Goal: Task Accomplishment & Management: Manage account settings

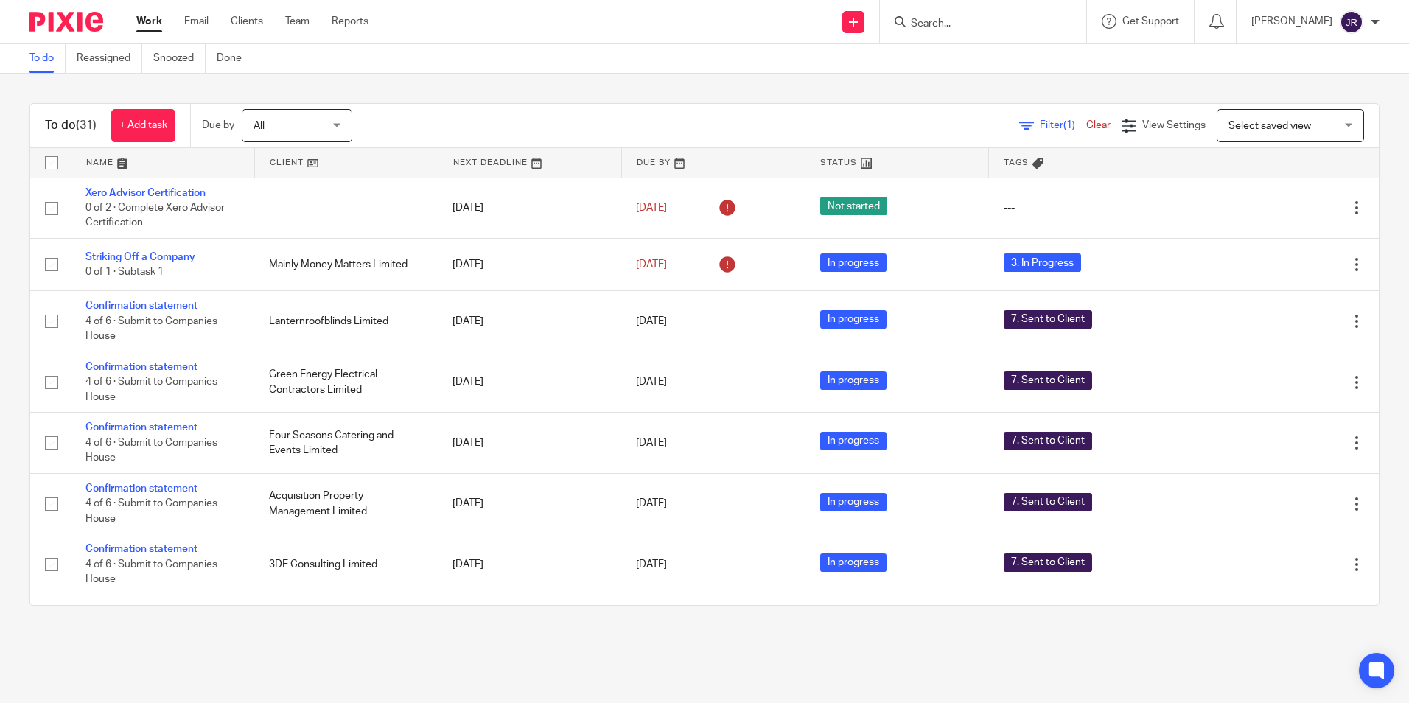
click at [965, 25] on input "Search" at bounding box center [975, 24] width 133 height 13
type input "hoe"
click at [1027, 78] on link at bounding box center [997, 80] width 183 height 22
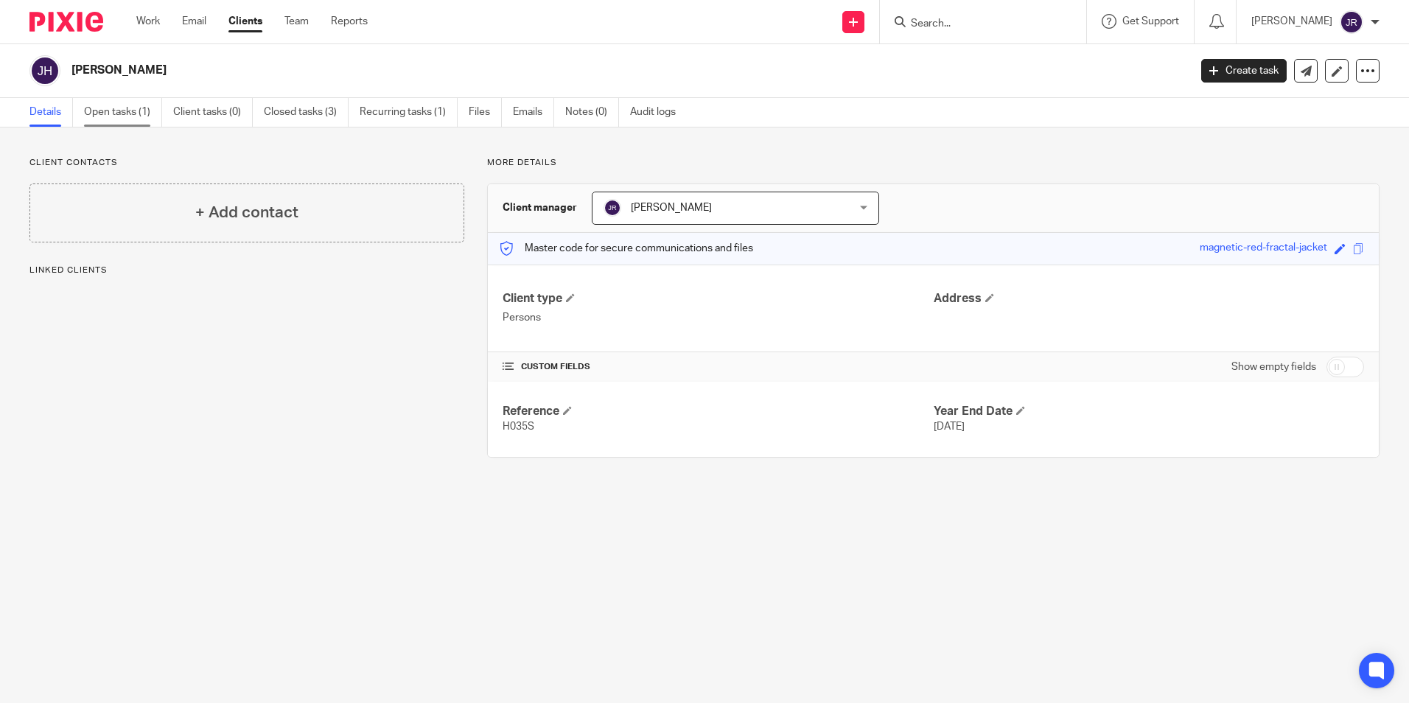
click at [115, 111] on link "Open tasks (1)" at bounding box center [123, 112] width 78 height 29
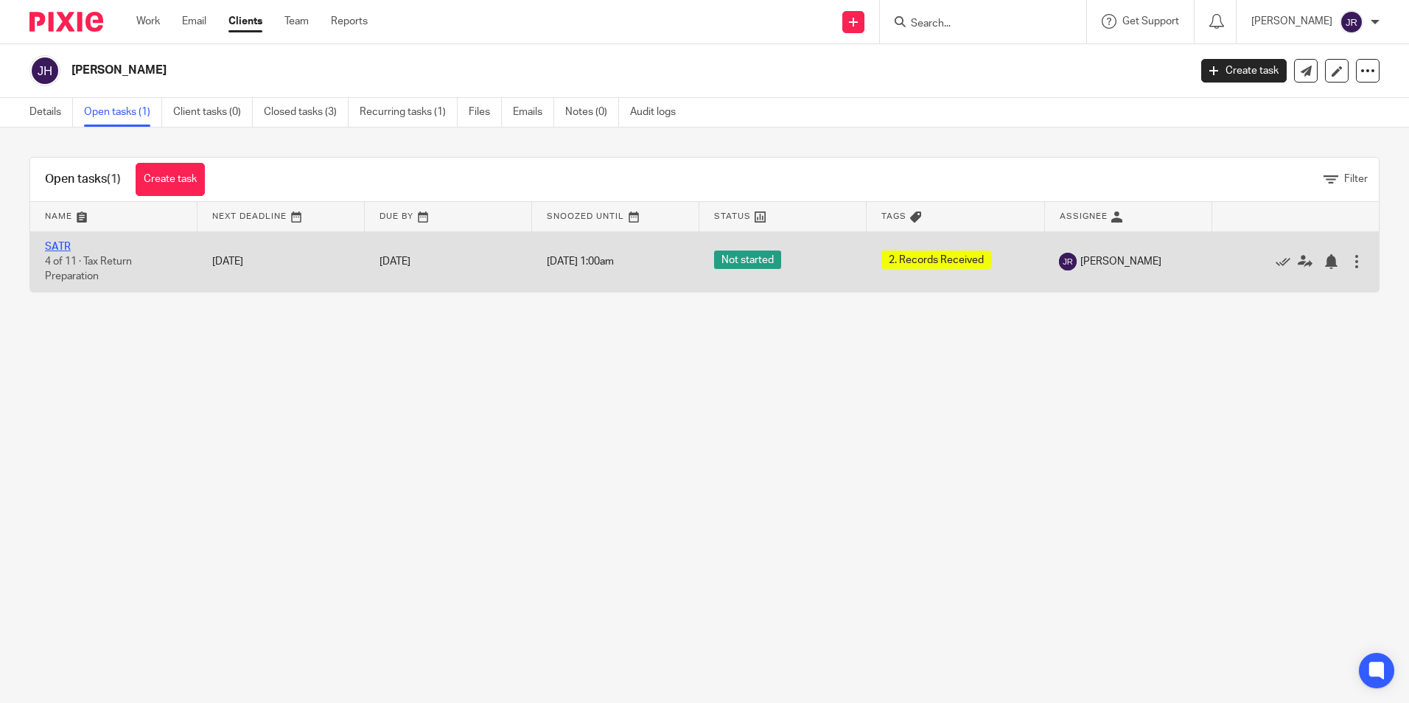
click at [58, 245] on link "SATR" at bounding box center [58, 247] width 26 height 10
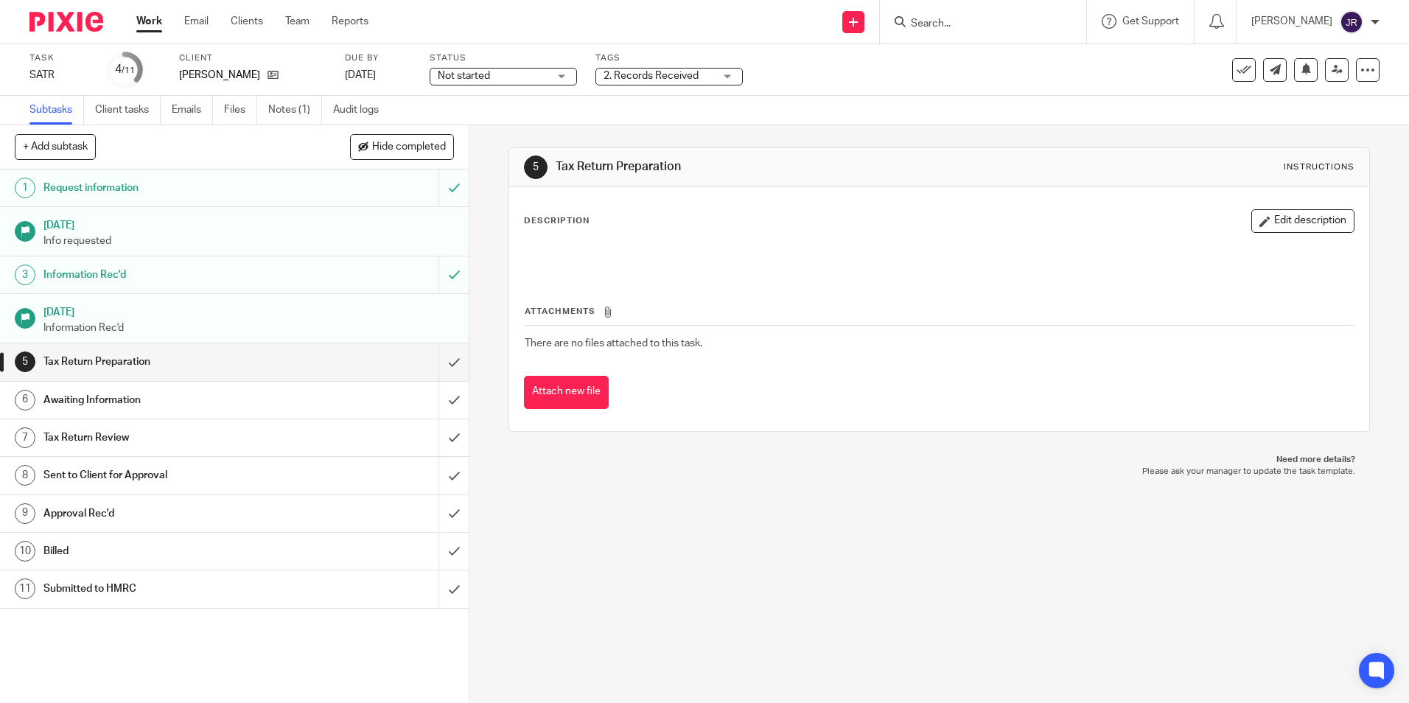
click at [559, 80] on div "Not started Not started" at bounding box center [503, 77] width 147 height 18
click at [525, 121] on li "In progress" at bounding box center [503, 130] width 146 height 30
click at [729, 76] on div "2. Records Received" at bounding box center [668, 77] width 147 height 18
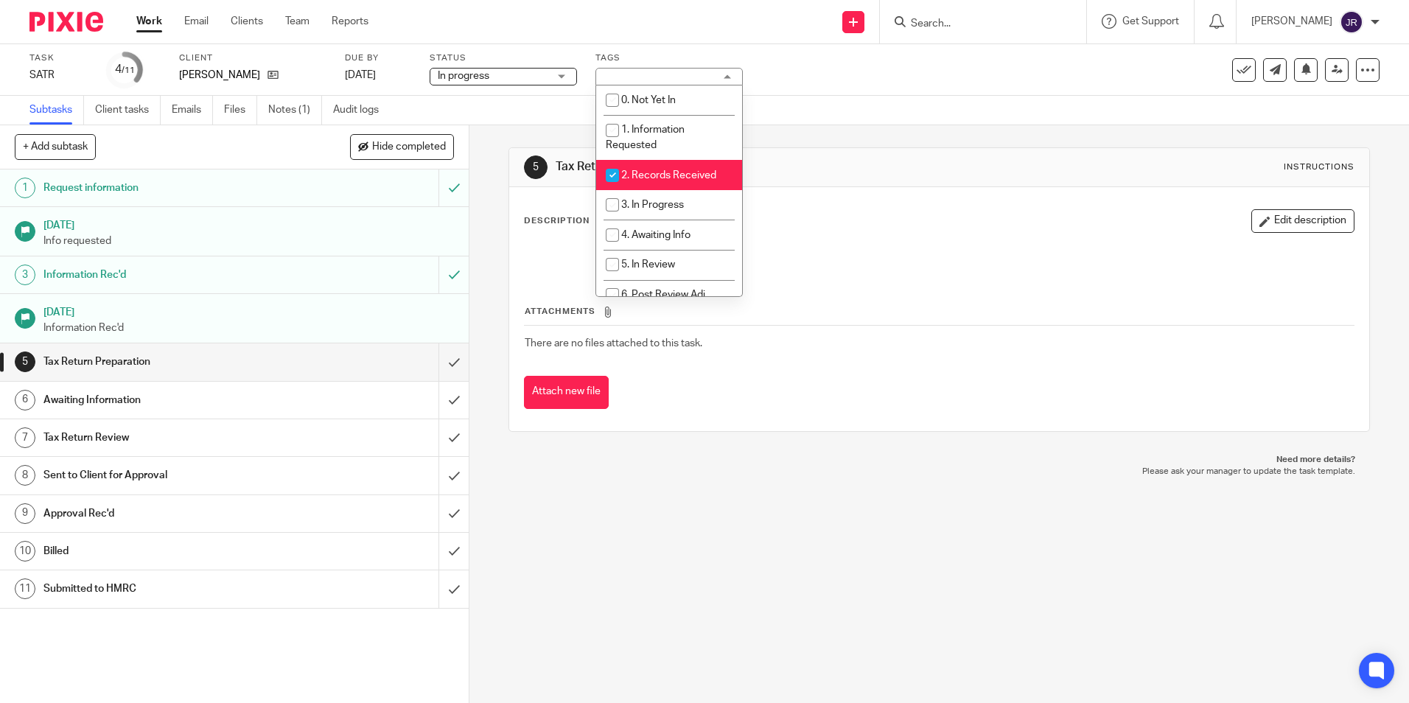
click at [685, 172] on span "2. Records Received" at bounding box center [668, 175] width 95 height 10
checkbox input "false"
click at [684, 197] on li "3. In Progress" at bounding box center [669, 205] width 146 height 30
checkbox input "true"
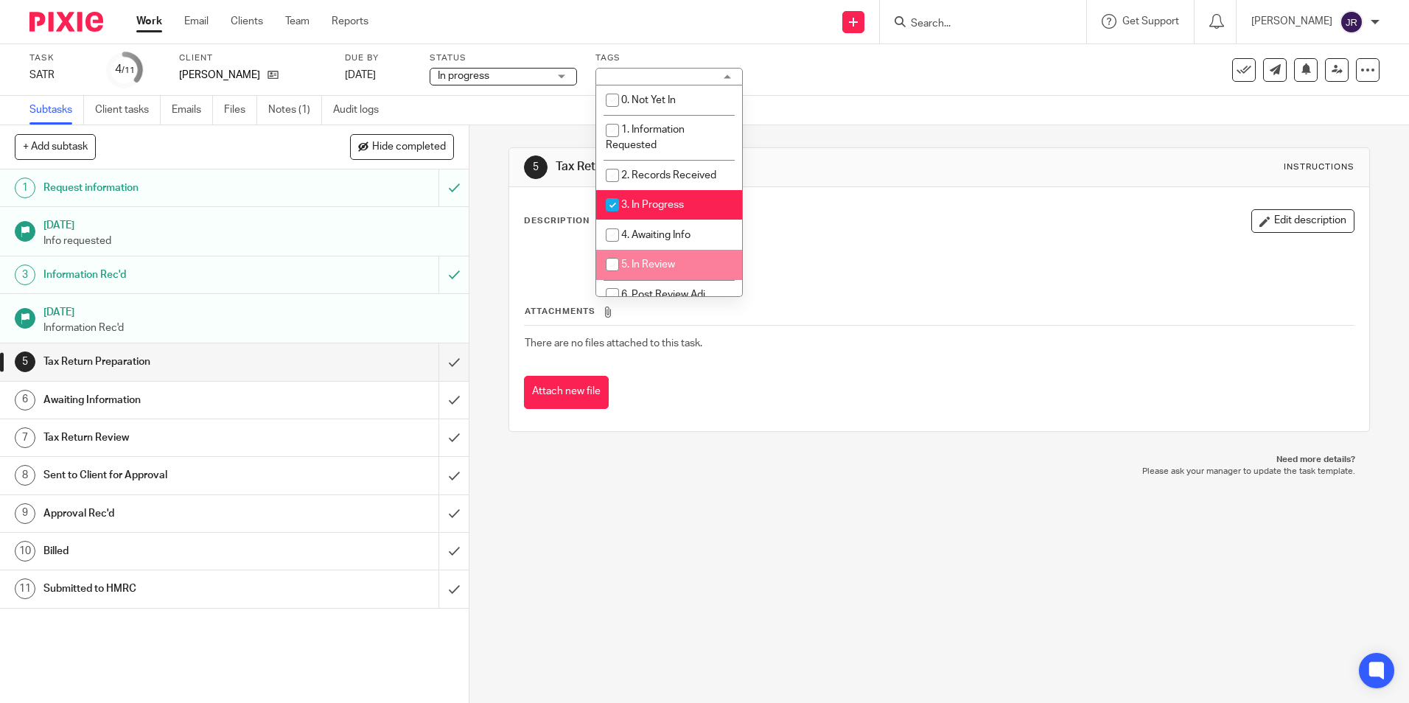
click at [663, 489] on div "5 Tax Return Preparation Instructions Description Edit description Attachments …" at bounding box center [938, 414] width 939 height 578
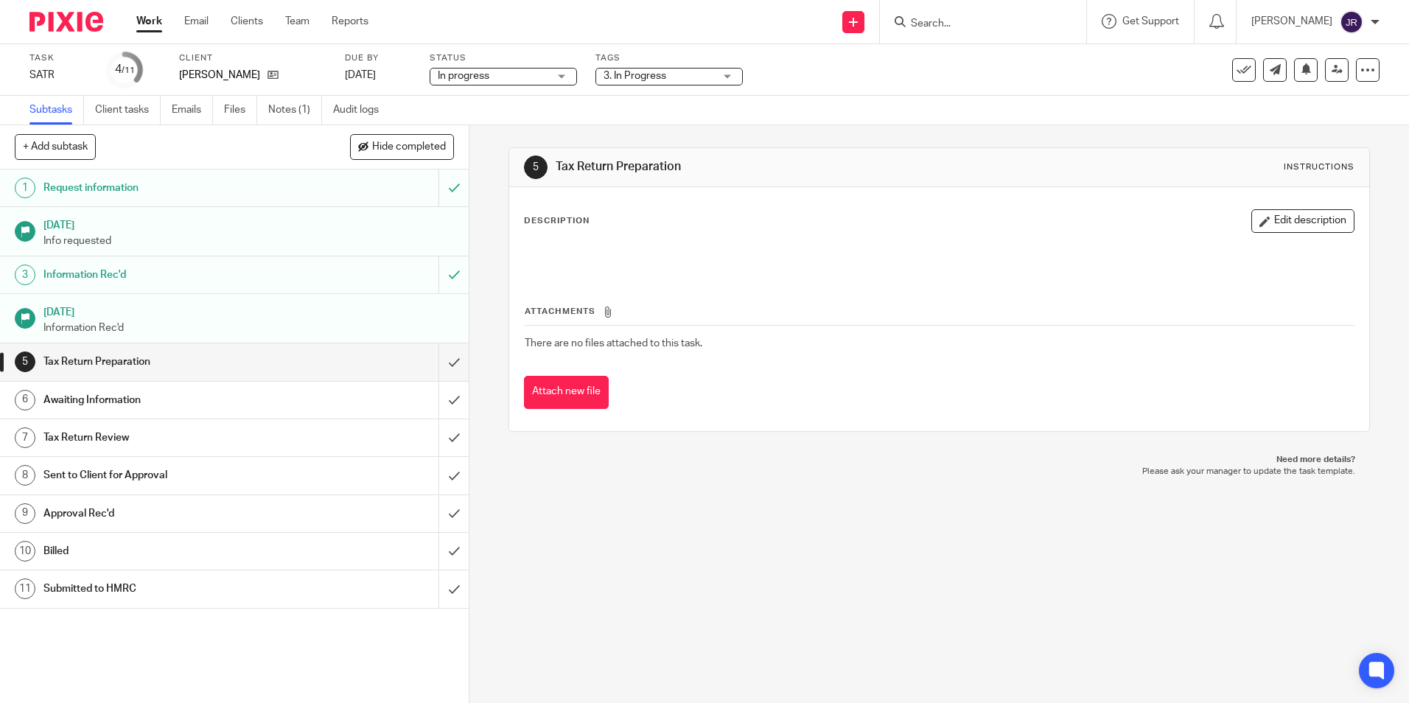
click at [155, 27] on link "Work" at bounding box center [149, 21] width 26 height 15
